Goal: Task Accomplishment & Management: Manage account settings

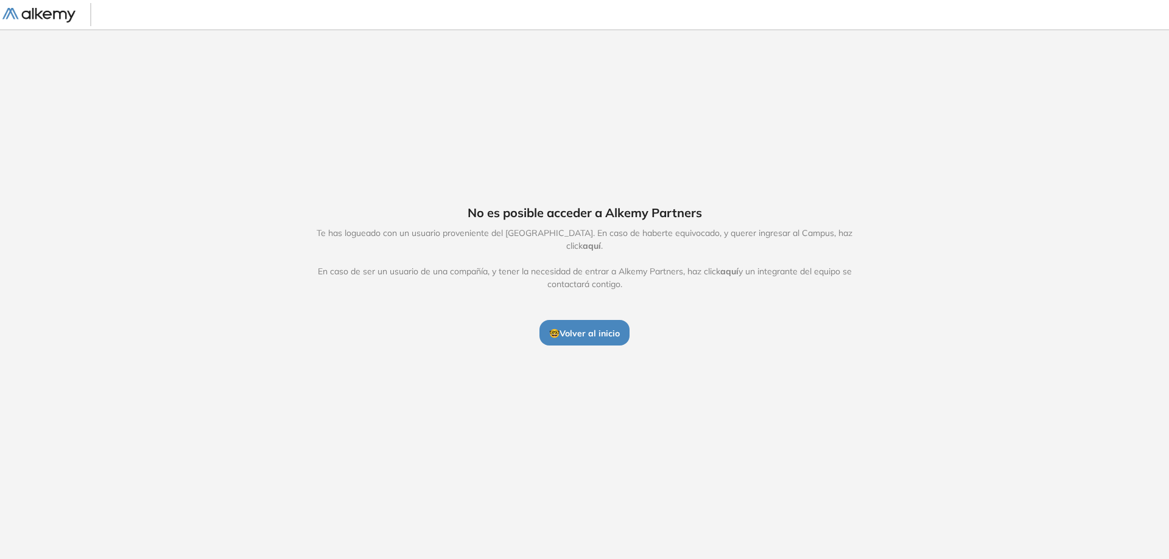
click at [575, 328] on span "🤓 Volver al inicio" at bounding box center [584, 333] width 71 height 11
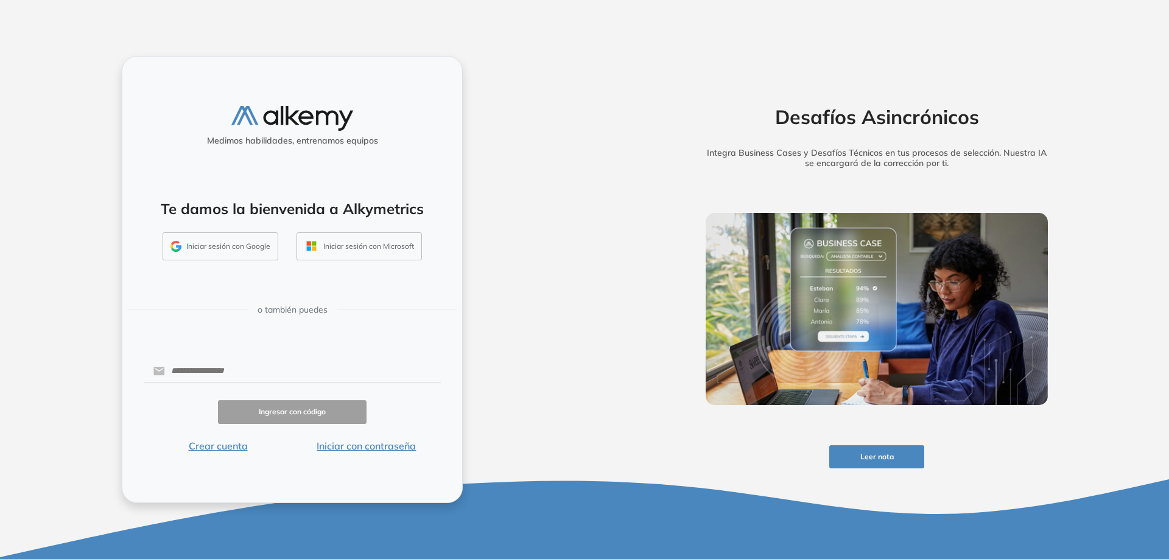
click at [240, 250] on button "Iniciar sesión con Google" at bounding box center [221, 247] width 116 height 28
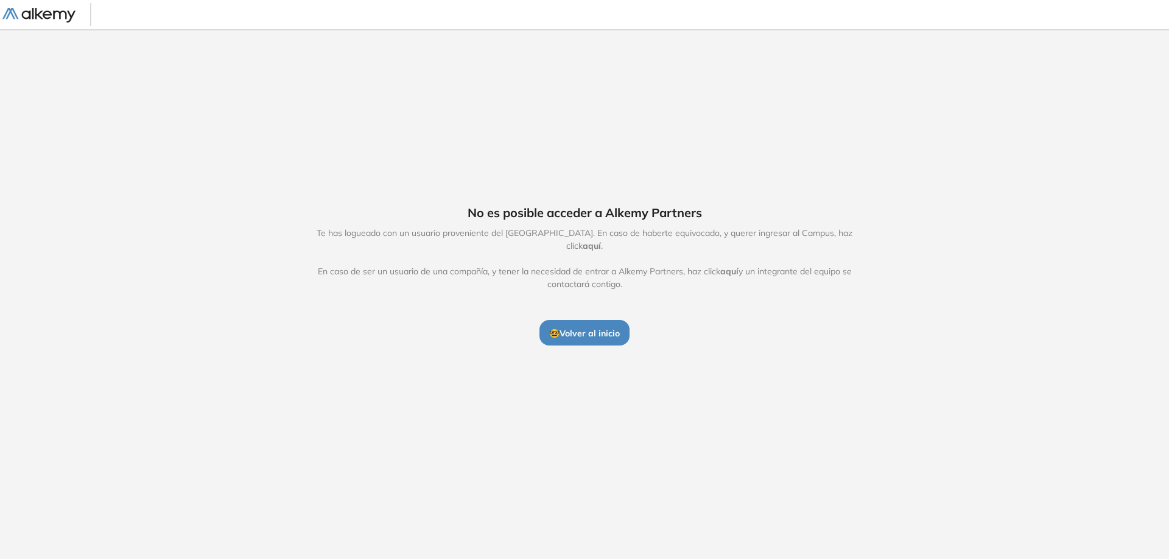
click at [598, 329] on span "🤓 Volver al inicio" at bounding box center [584, 333] width 71 height 11
